Goal: Check status: Check status

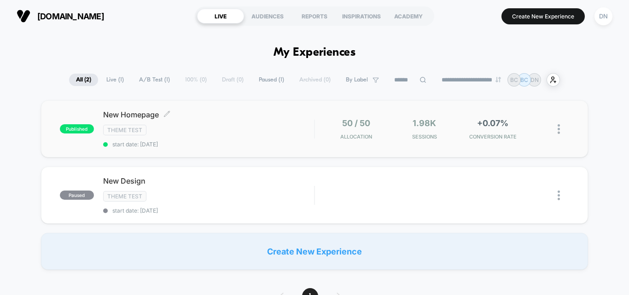
click at [189, 131] on div "Theme Test" at bounding box center [208, 130] width 211 height 11
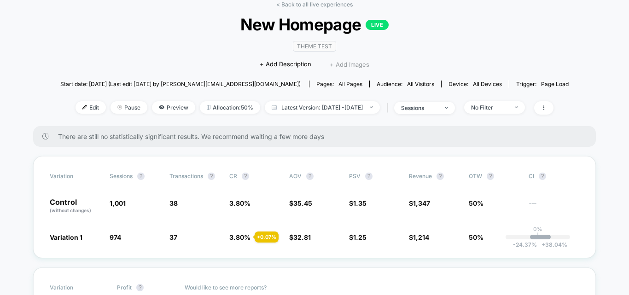
scroll to position [92, 0]
